Goal: Task Accomplishment & Management: Complete application form

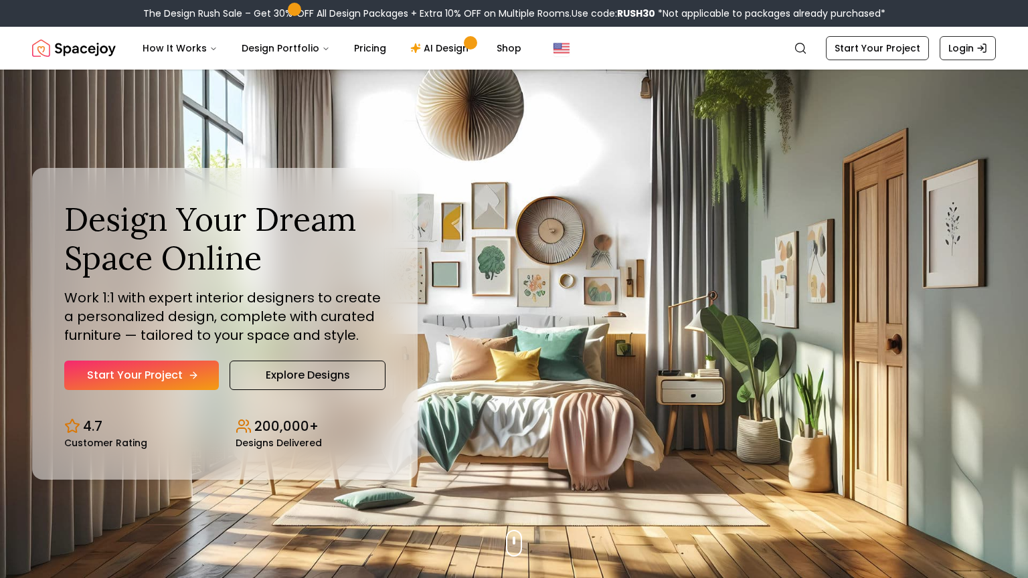
click at [174, 379] on link "Start Your Project" at bounding box center [141, 375] width 155 height 29
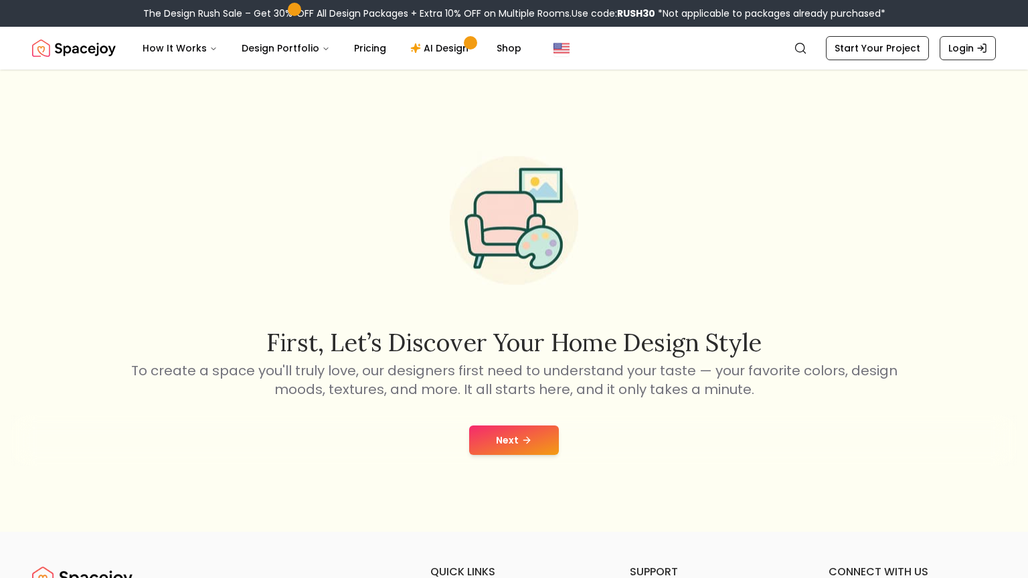
click at [525, 433] on button "Next" at bounding box center [514, 439] width 90 height 29
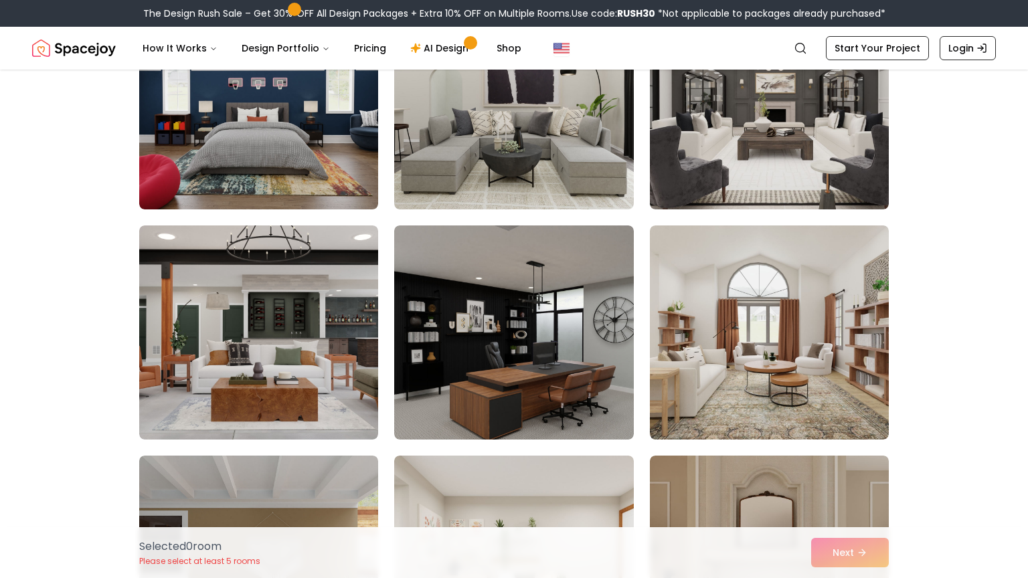
scroll to position [191, 0]
